Goal: Check status

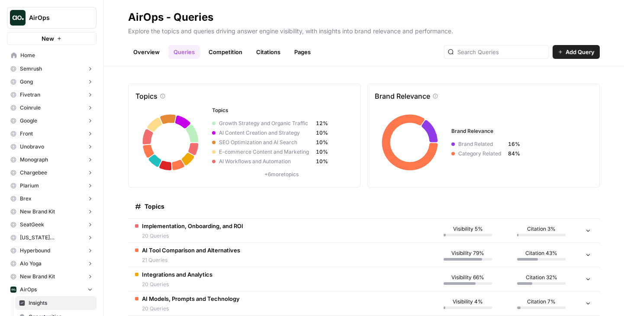
scroll to position [94, 0]
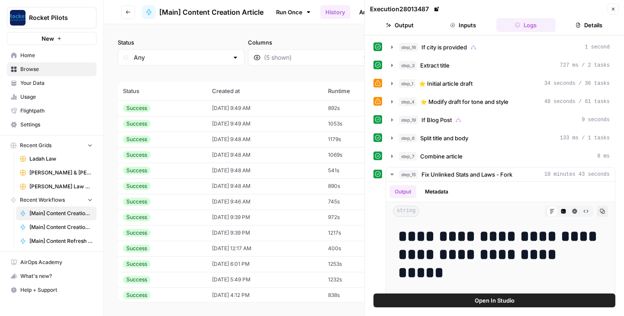
scroll to position [334, 0]
